Goal: Task Accomplishment & Management: Manage account settings

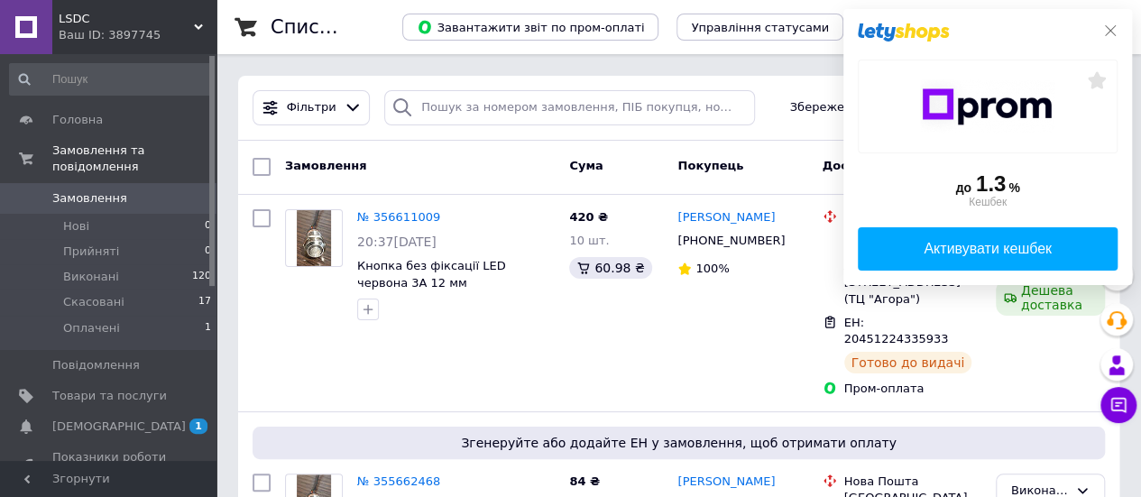
click at [1104, 32] on icon at bounding box center [1110, 30] width 14 height 14
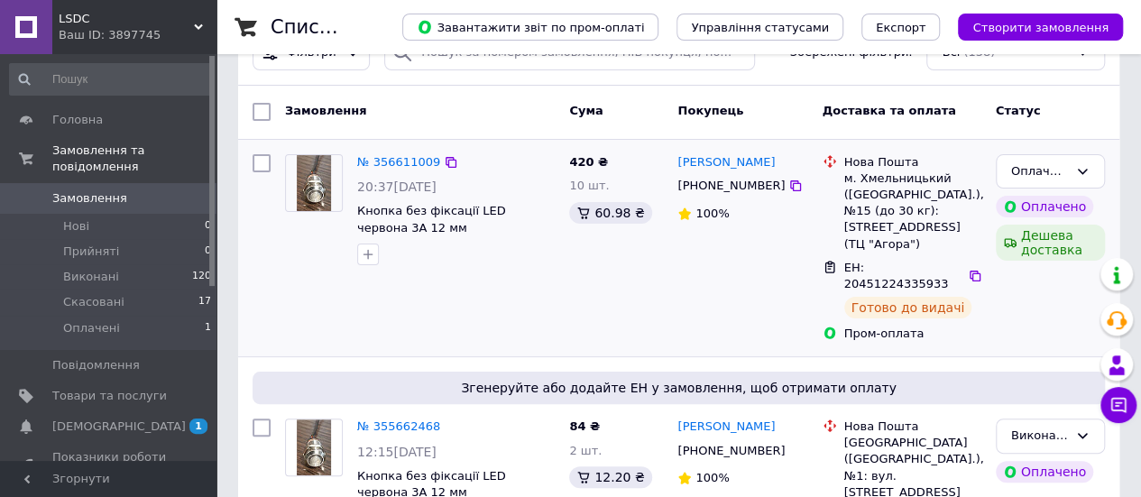
scroll to position [59, 0]
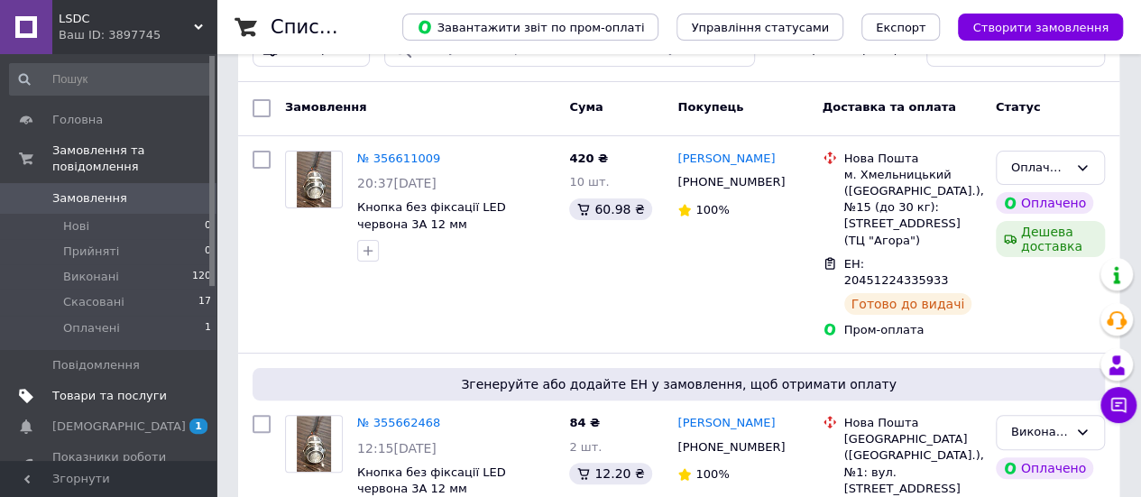
click at [119, 388] on span "Товари та послуги" at bounding box center [109, 396] width 115 height 16
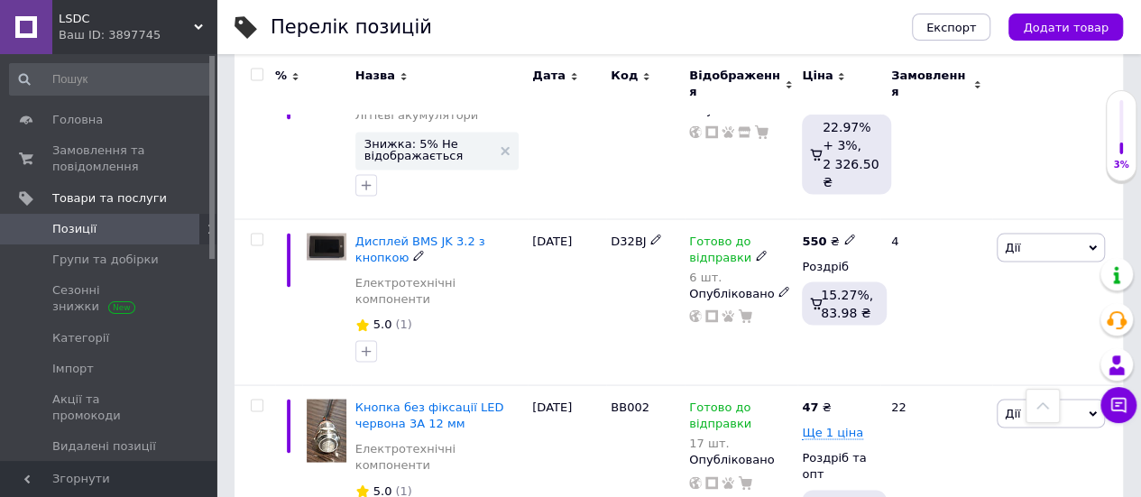
scroll to position [1625, 0]
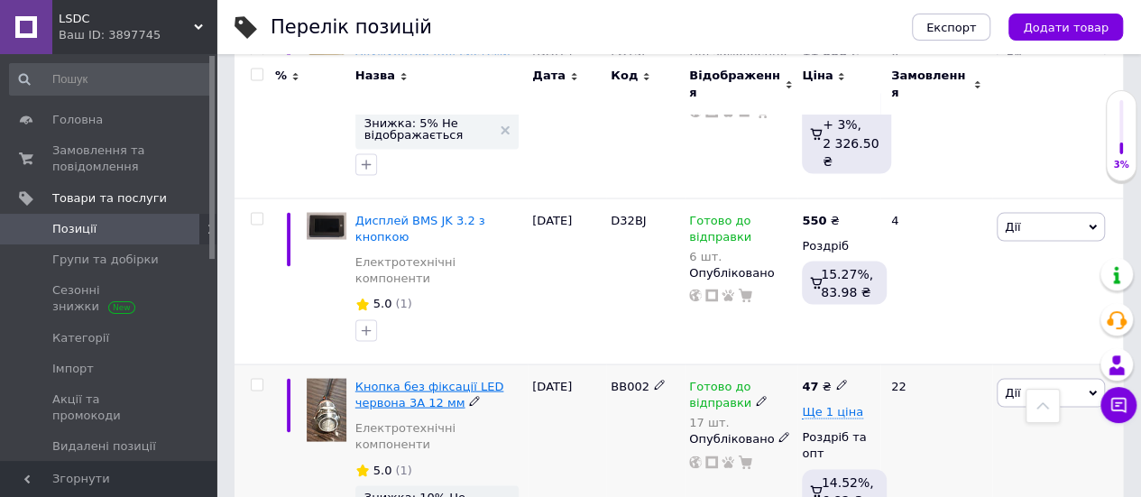
click at [423, 379] on span "Кнопка без фіксації LED червона 3А 12 мм" at bounding box center [429, 394] width 149 height 30
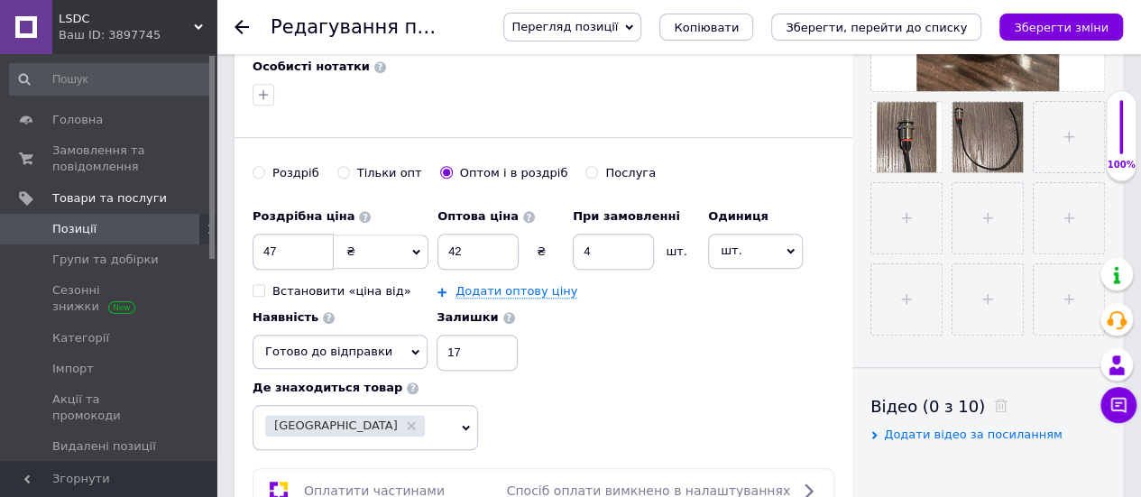
scroll to position [592, 0]
click at [600, 252] on input "4" at bounding box center [613, 251] width 81 height 36
type input "10"
click at [610, 329] on div "Роздрібна ціна 47 ₴ $ EUR CHF GBP ¥ PLN ₸ MDL HUF KGS CNY TRY KRW lei Встановит…" at bounding box center [544, 283] width 582 height 171
click at [460, 351] on input "17" at bounding box center [477, 352] width 81 height 36
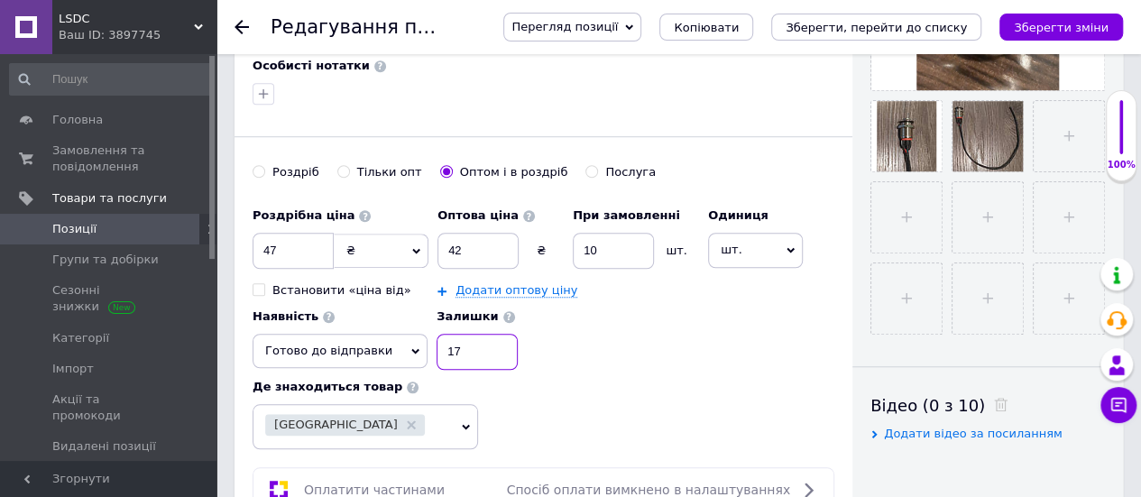
type input "1"
type input "30"
click at [564, 358] on div "Роздрібна ціна 47 ₴ $ EUR CHF GBP ¥ PLN ₸ MDL HUF KGS CNY TRY KRW lei Встановит…" at bounding box center [544, 283] width 582 height 171
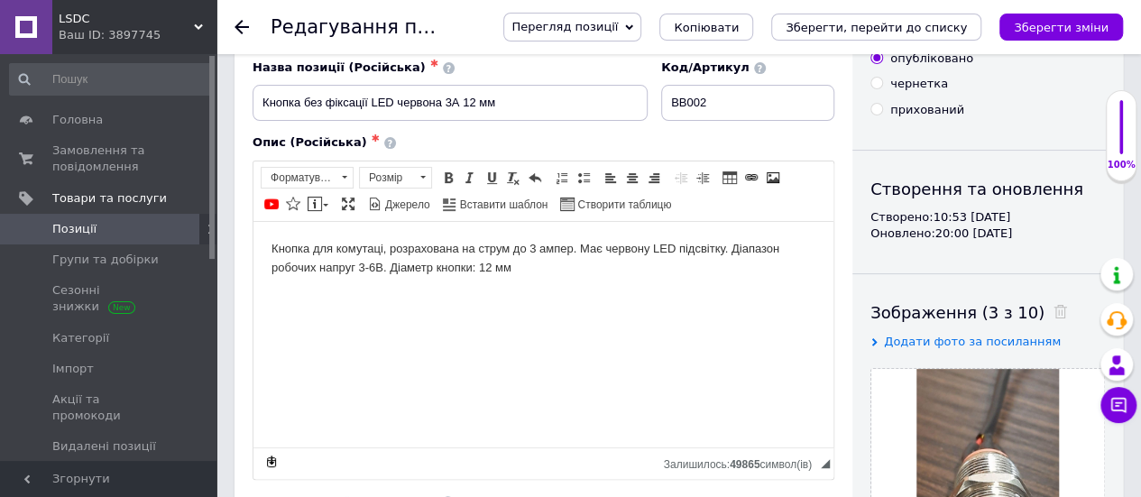
scroll to position [0, 0]
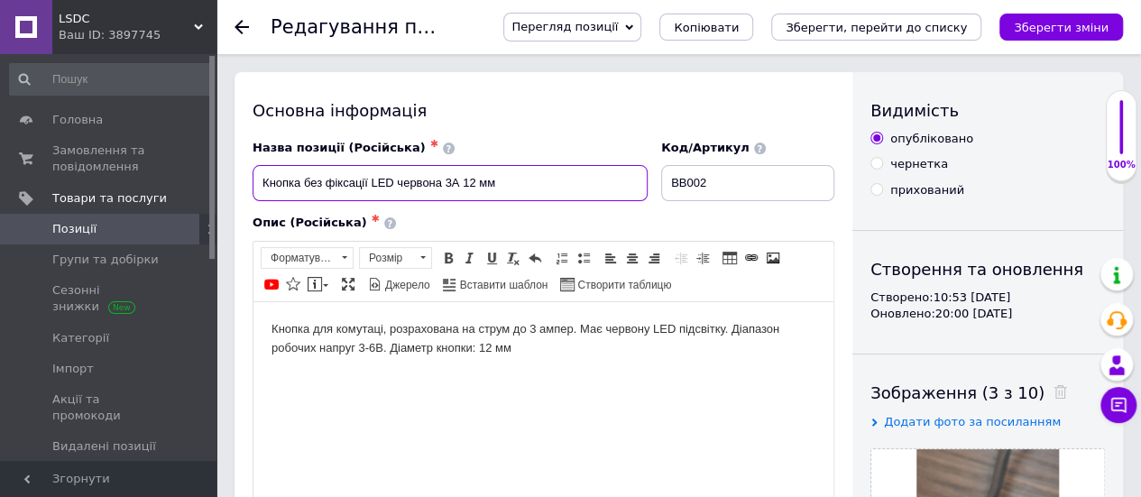
drag, startPoint x: 264, startPoint y: 185, endPoint x: 495, endPoint y: 183, distance: 231.0
click at [495, 183] on input "Кнопка без фіксації LED червона 3А 12 мм" at bounding box center [450, 183] width 395 height 36
click at [337, 185] on input "Кнопка без фіксації LED червона 3А 12 мм" at bounding box center [450, 183] width 395 height 36
drag, startPoint x: 261, startPoint y: 181, endPoint x: 442, endPoint y: 188, distance: 181.4
click at [442, 188] on input "Кнопка без фіксації LED червона 3А 12 мм" at bounding box center [450, 183] width 395 height 36
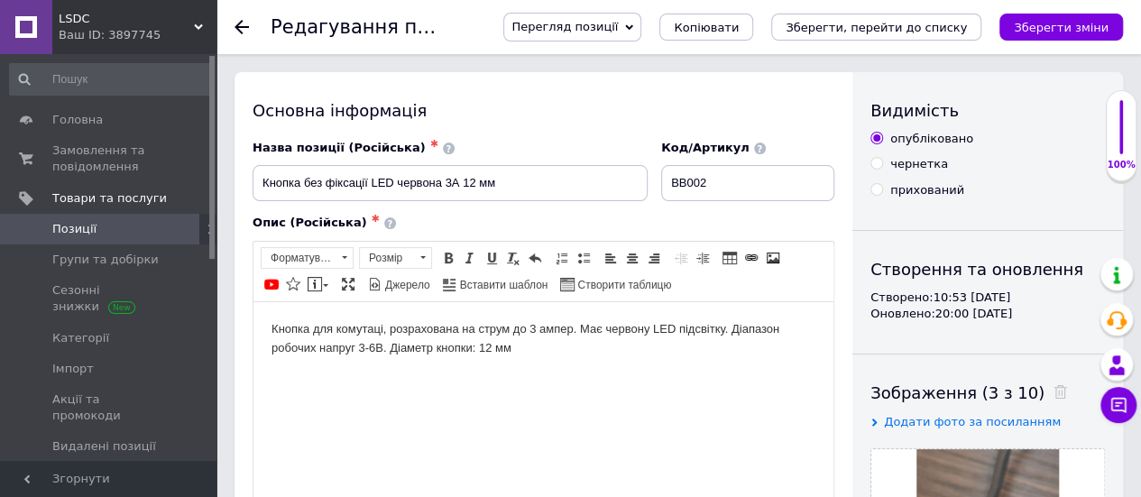
click at [638, 375] on html "Кнопка для комутаці, розрахована на струм до 3 ампер. Має червону LED підсвітку…" at bounding box center [544, 338] width 580 height 74
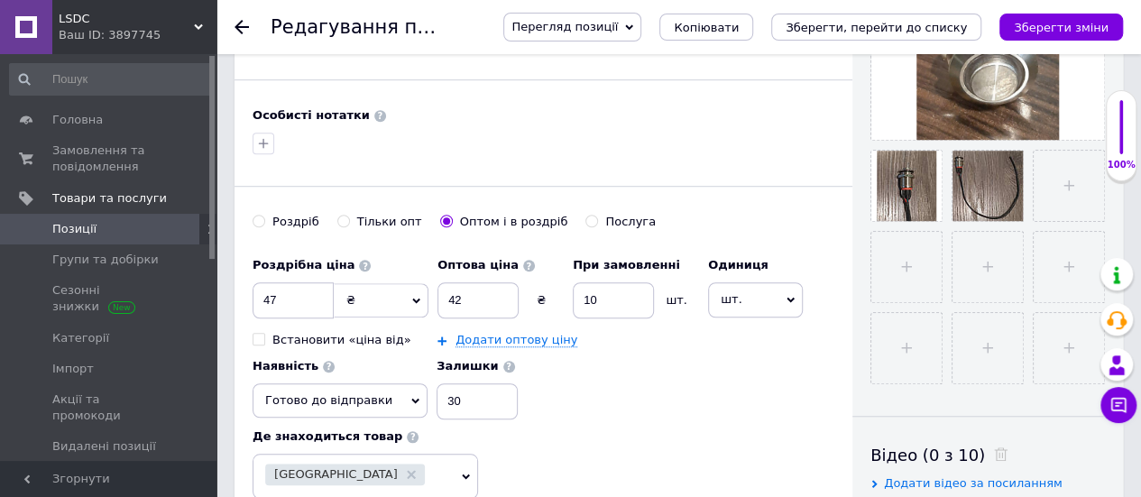
scroll to position [544, 0]
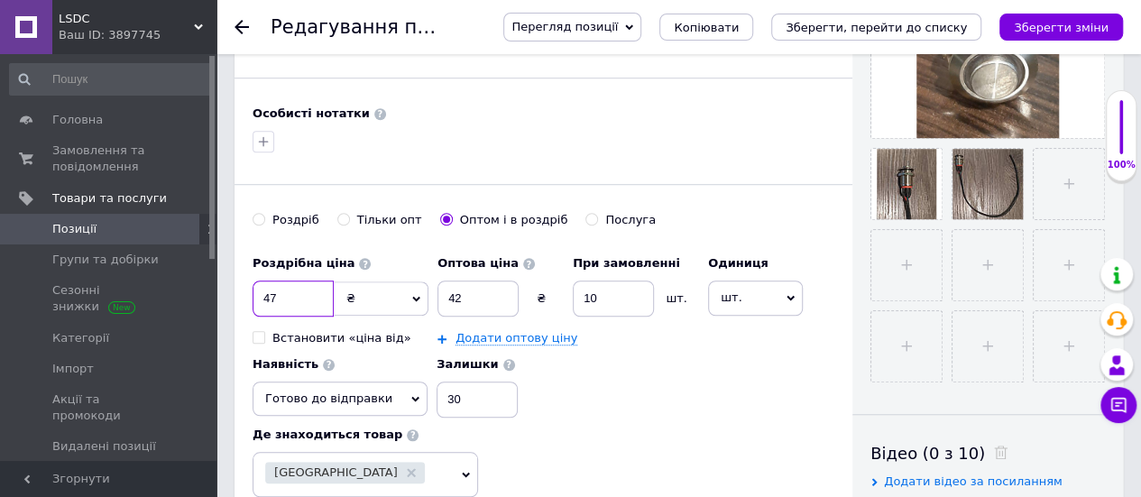
click at [296, 295] on input "47" at bounding box center [293, 299] width 81 height 36
type input "4"
type input "52"
click at [619, 330] on div "Додати оптову ціну" at bounding box center [569, 338] width 262 height 16
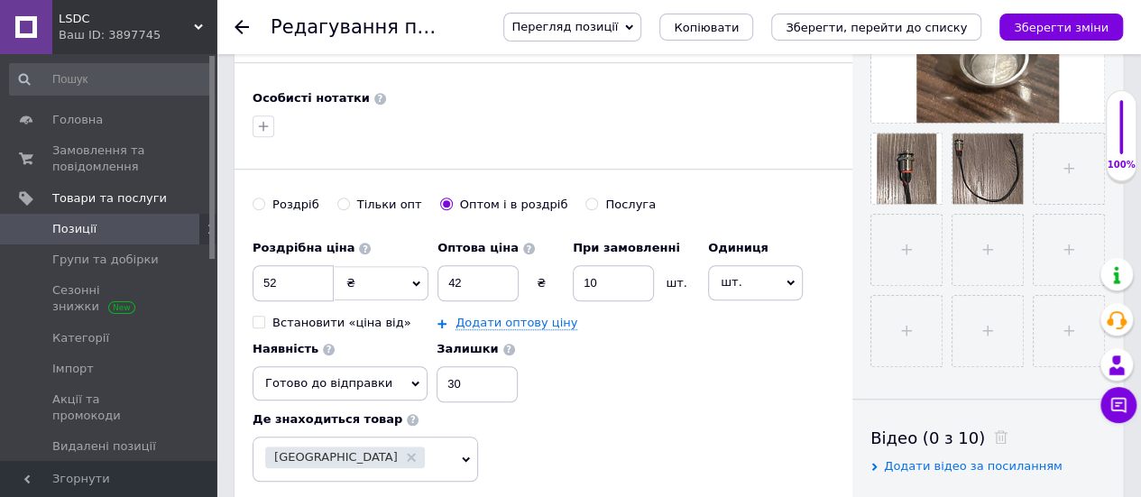
scroll to position [577, 0]
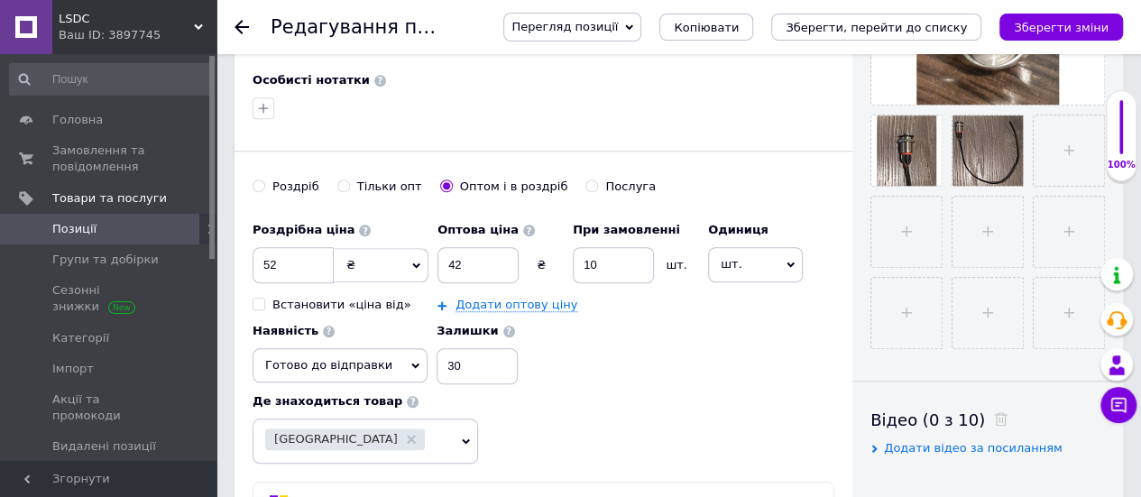
click at [258, 300] on input "Встановити «ціна від»" at bounding box center [259, 304] width 12 height 12
checkbox input "false"
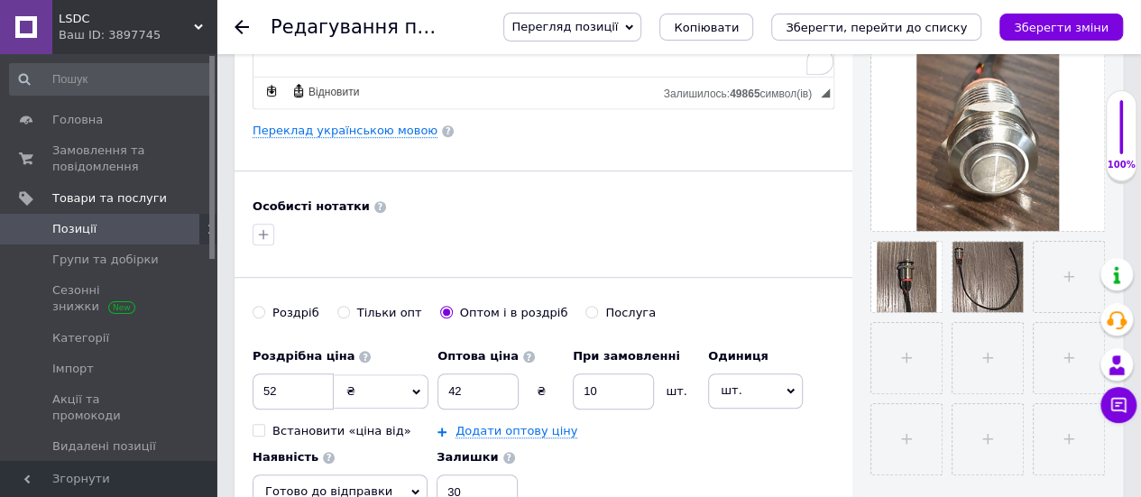
scroll to position [458, 0]
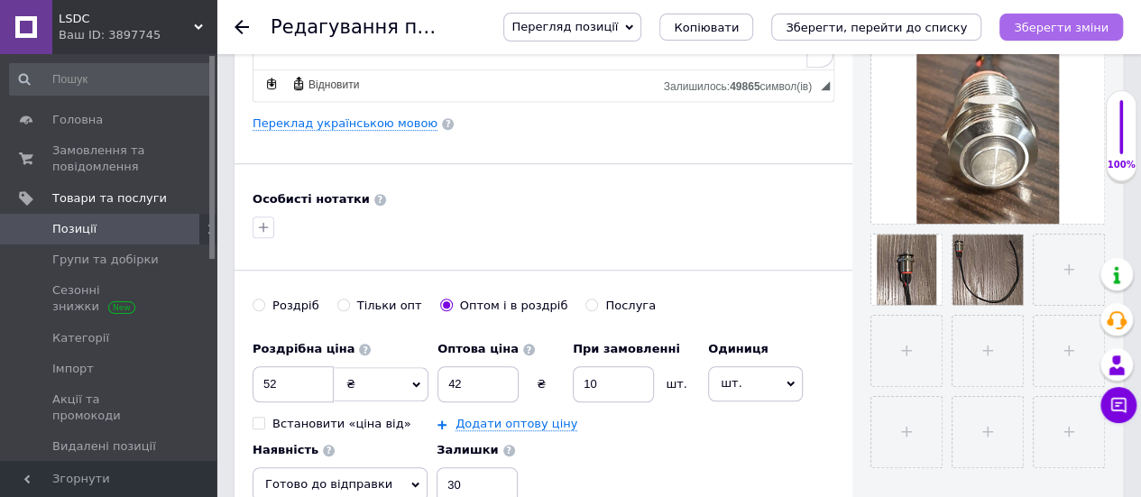
click at [1078, 24] on icon "Зберегти зміни" at bounding box center [1061, 28] width 95 height 14
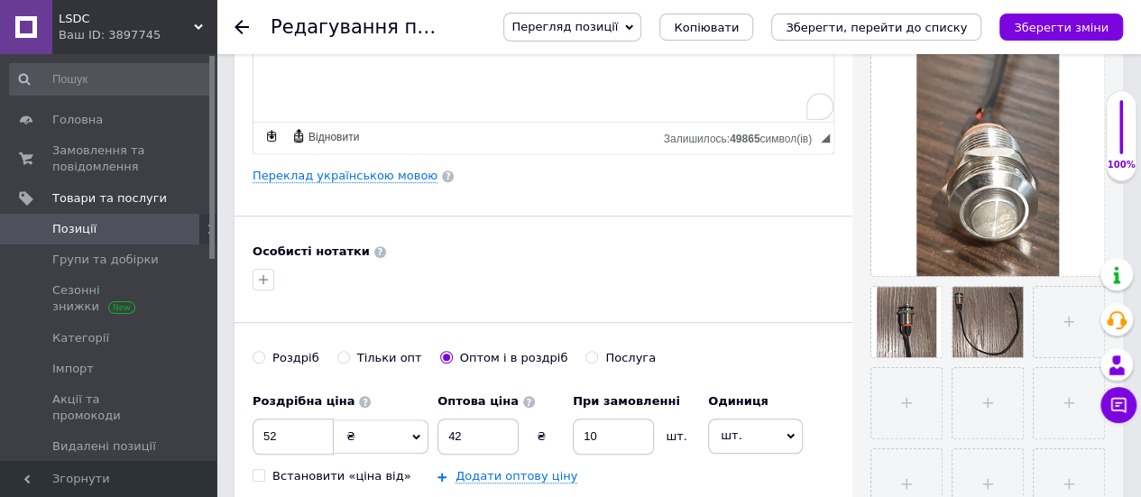
scroll to position [405, 0]
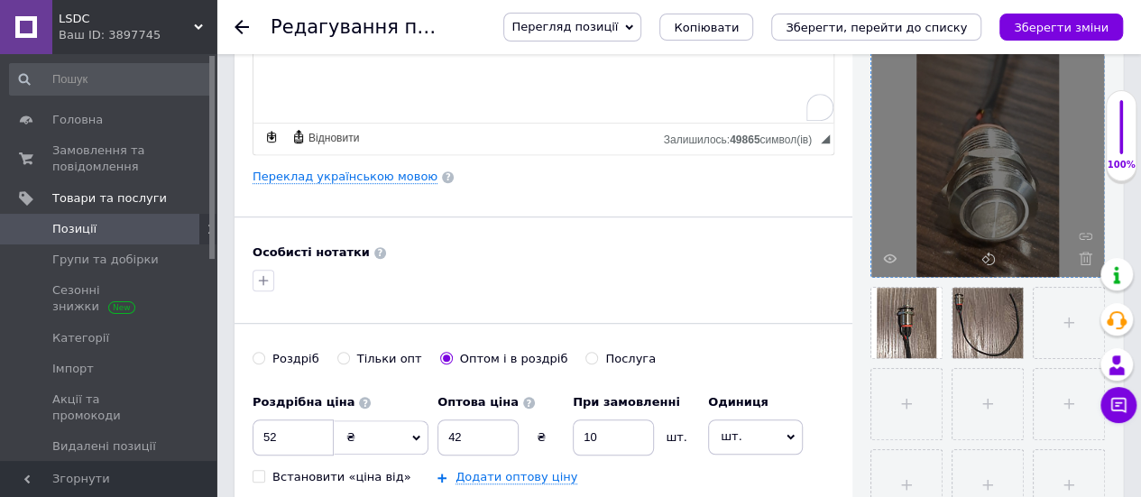
click at [978, 203] on div at bounding box center [987, 160] width 233 height 233
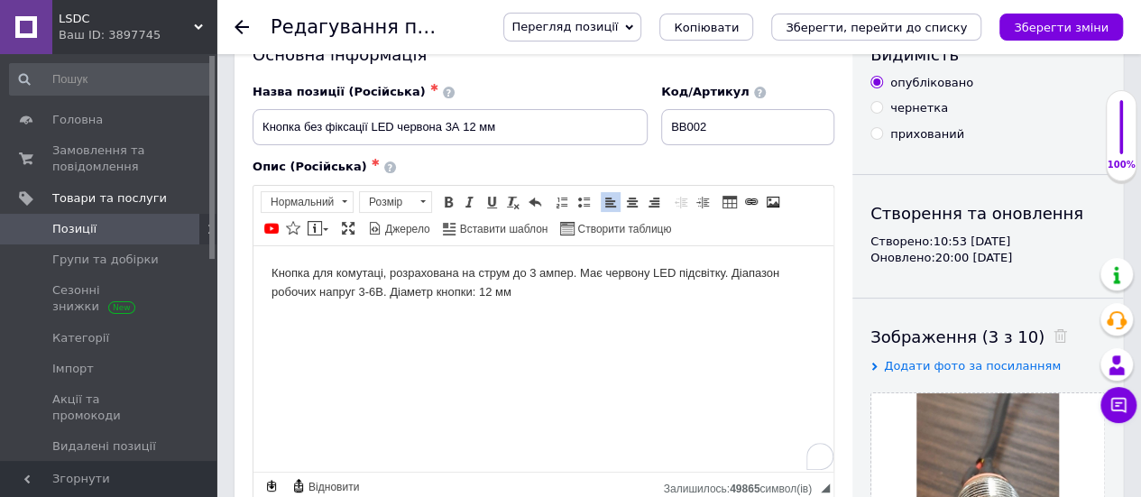
scroll to position [0, 0]
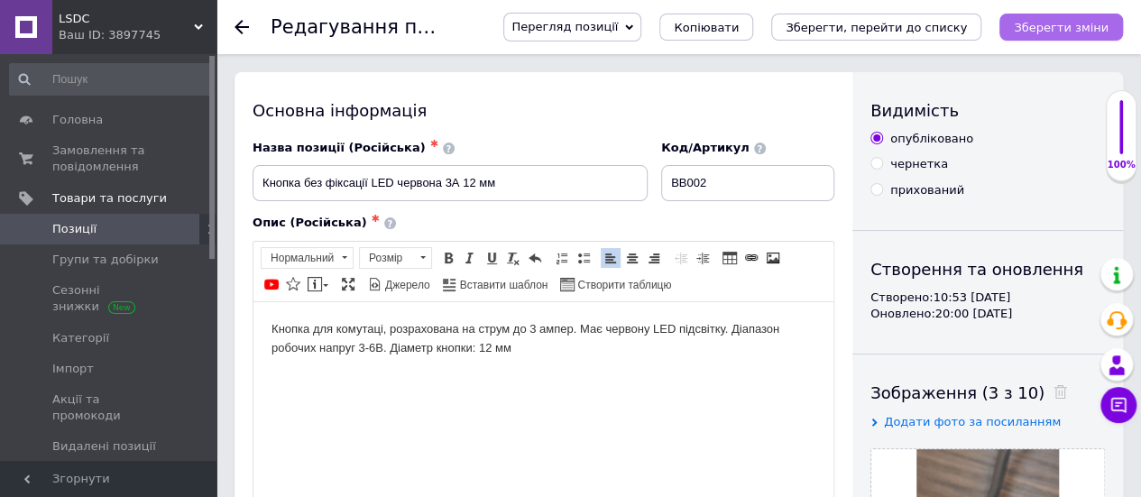
click at [1067, 35] on button "Зберегти зміни" at bounding box center [1062, 27] width 124 height 27
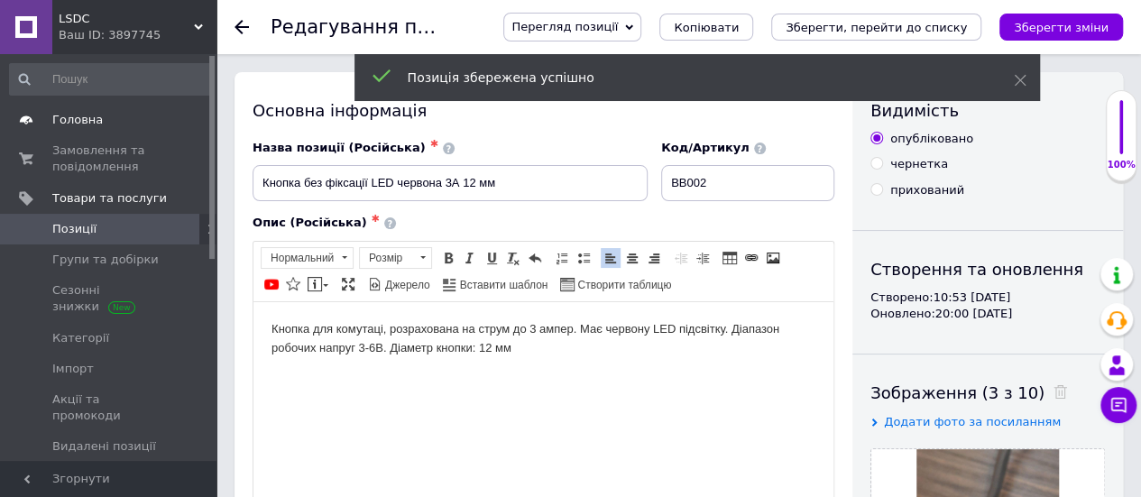
click at [63, 126] on span "Головна" at bounding box center [77, 120] width 51 height 16
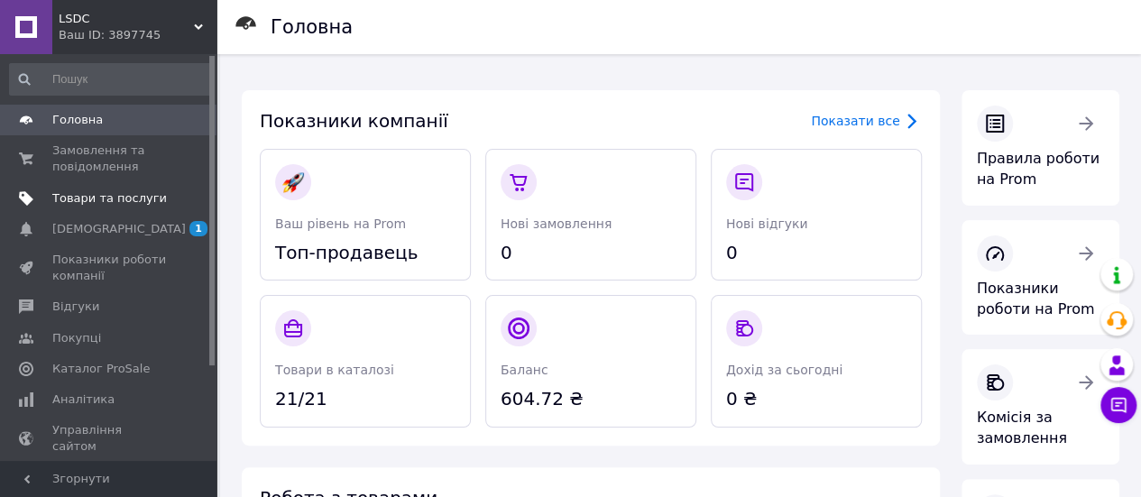
click at [92, 196] on span "Товари та послуги" at bounding box center [109, 198] width 115 height 16
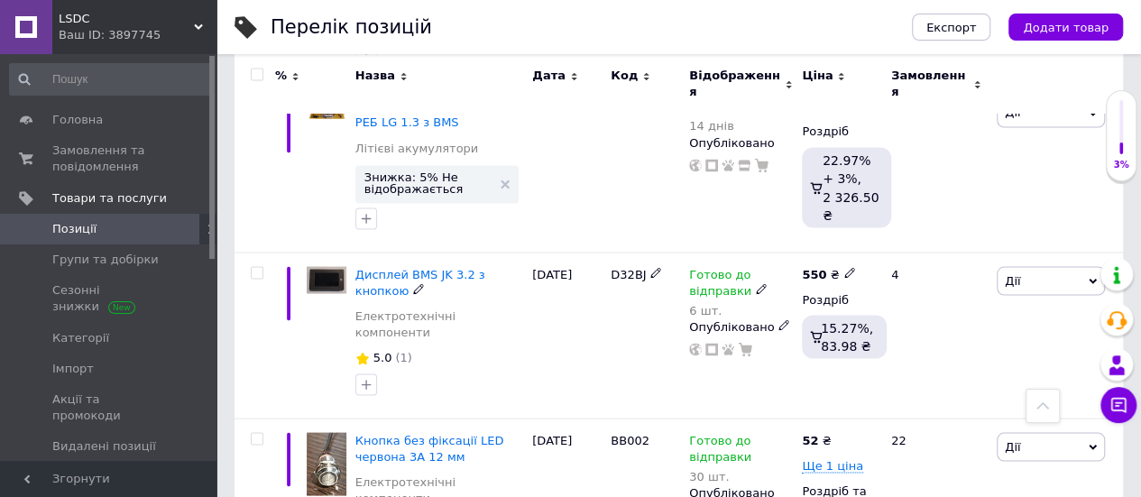
scroll to position [1573, 0]
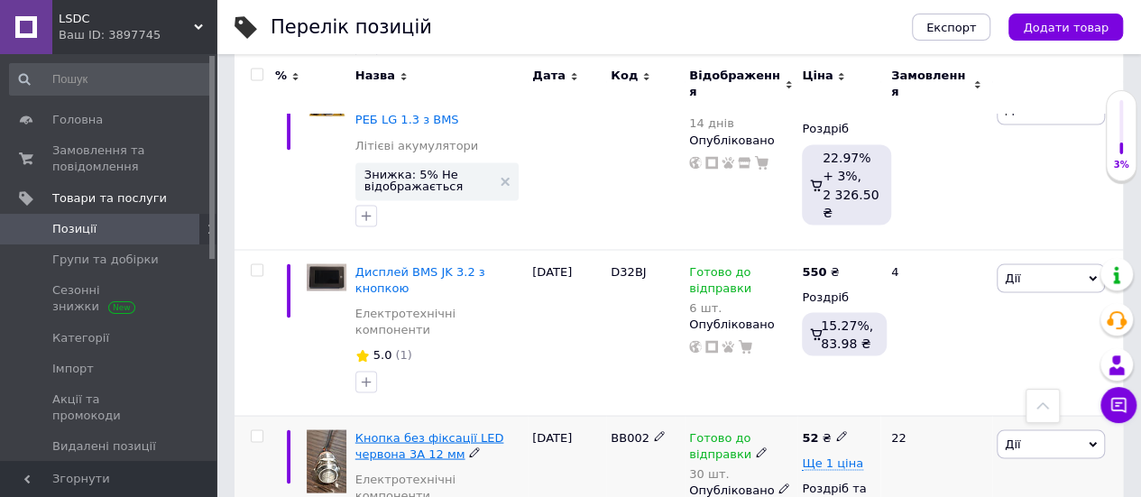
click at [428, 430] on span "Кнопка без фіксації LED червона 3А 12 мм" at bounding box center [429, 445] width 149 height 30
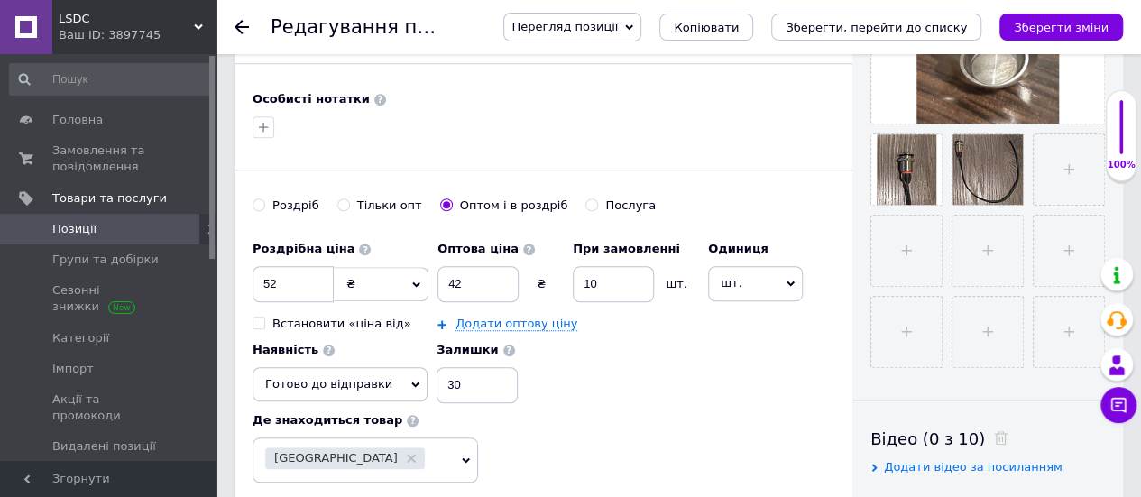
scroll to position [631, 0]
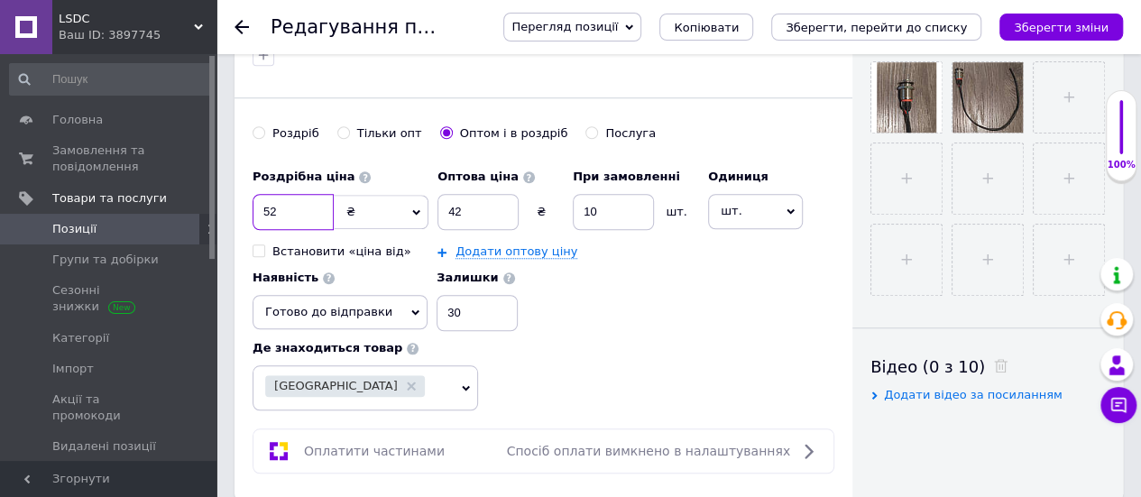
click at [292, 200] on input "52" at bounding box center [293, 212] width 81 height 36
type input "5"
type input "57"
click at [470, 204] on input "42" at bounding box center [478, 212] width 81 height 36
type input "47"
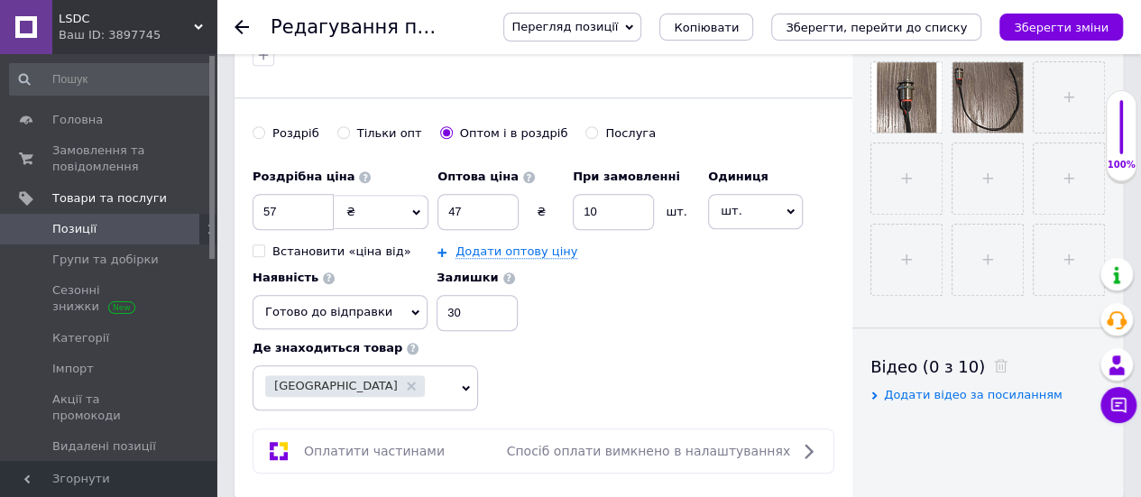
click at [644, 283] on div "Роздрібна ціна 57 ₴ $ EUR CHF GBP ¥ PLN ₸ MDL HUF KGS CNY TRY KRW lei Встановит…" at bounding box center [544, 245] width 582 height 171
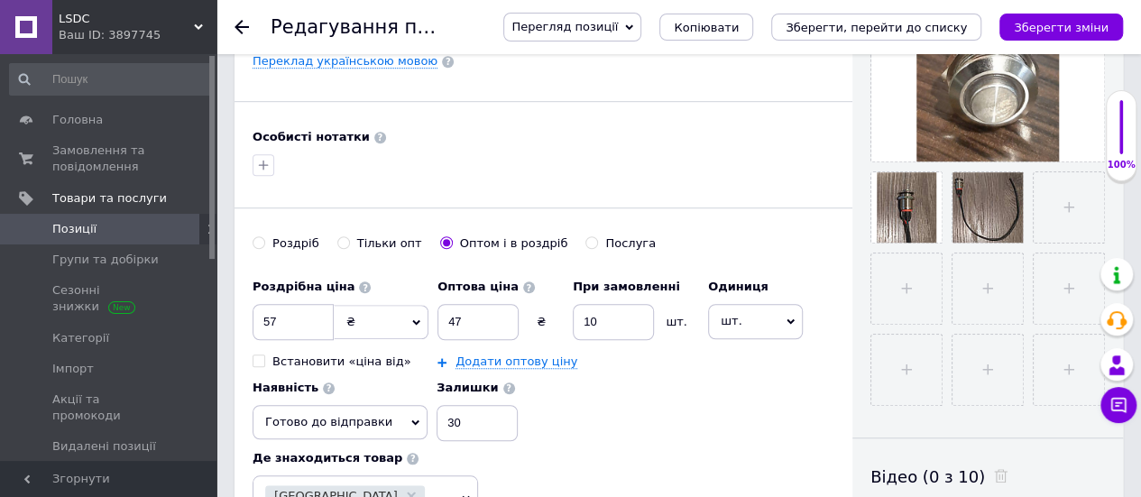
scroll to position [518, 0]
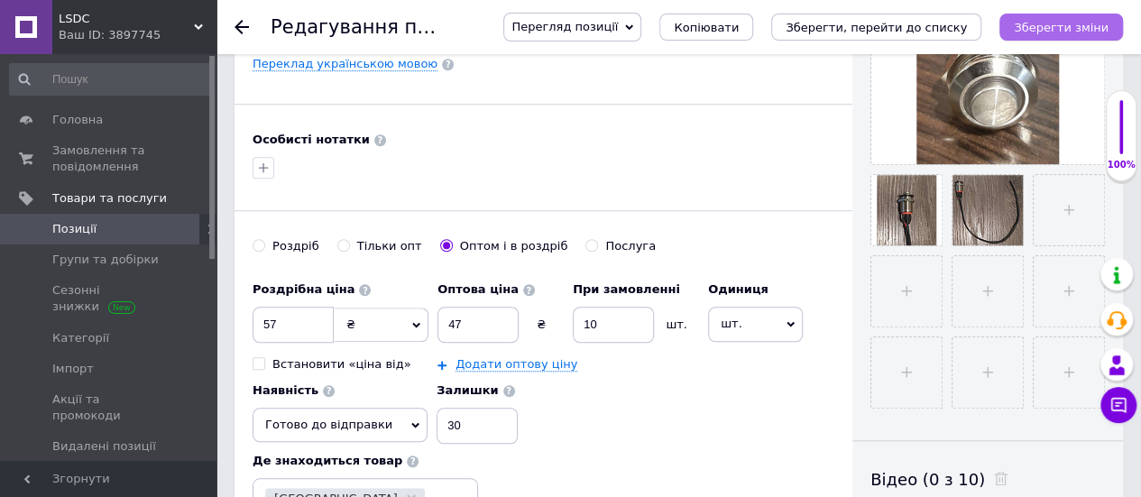
click at [1083, 28] on icon "Зберегти зміни" at bounding box center [1061, 28] width 95 height 14
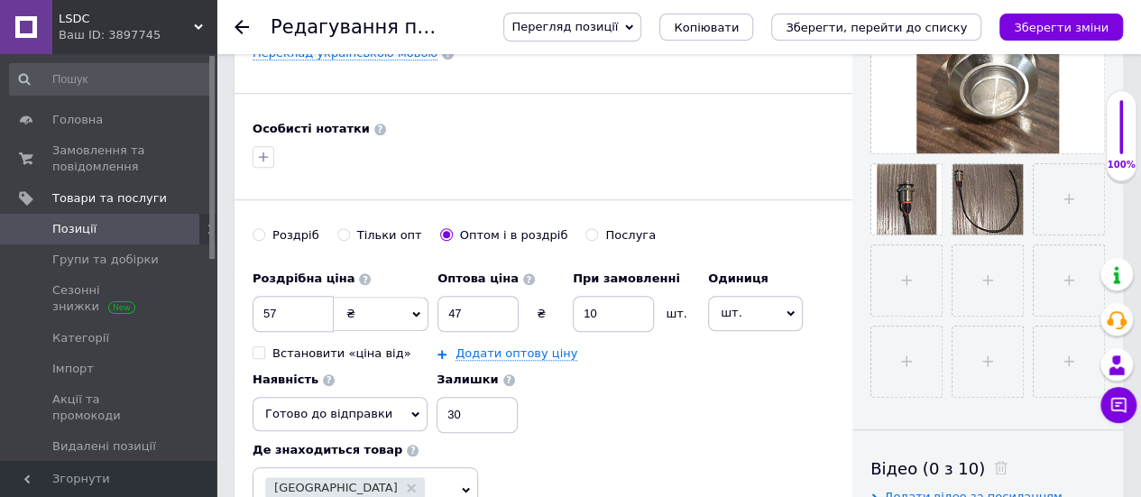
scroll to position [537, 0]
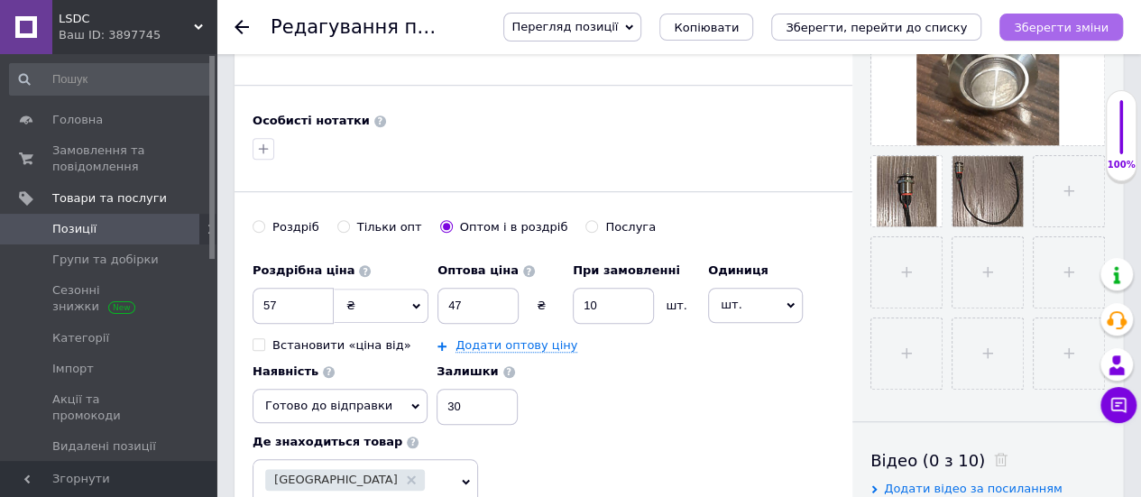
click at [1077, 28] on icon "Зберегти зміни" at bounding box center [1061, 28] width 95 height 14
